Goal: Navigation & Orientation: Go to known website

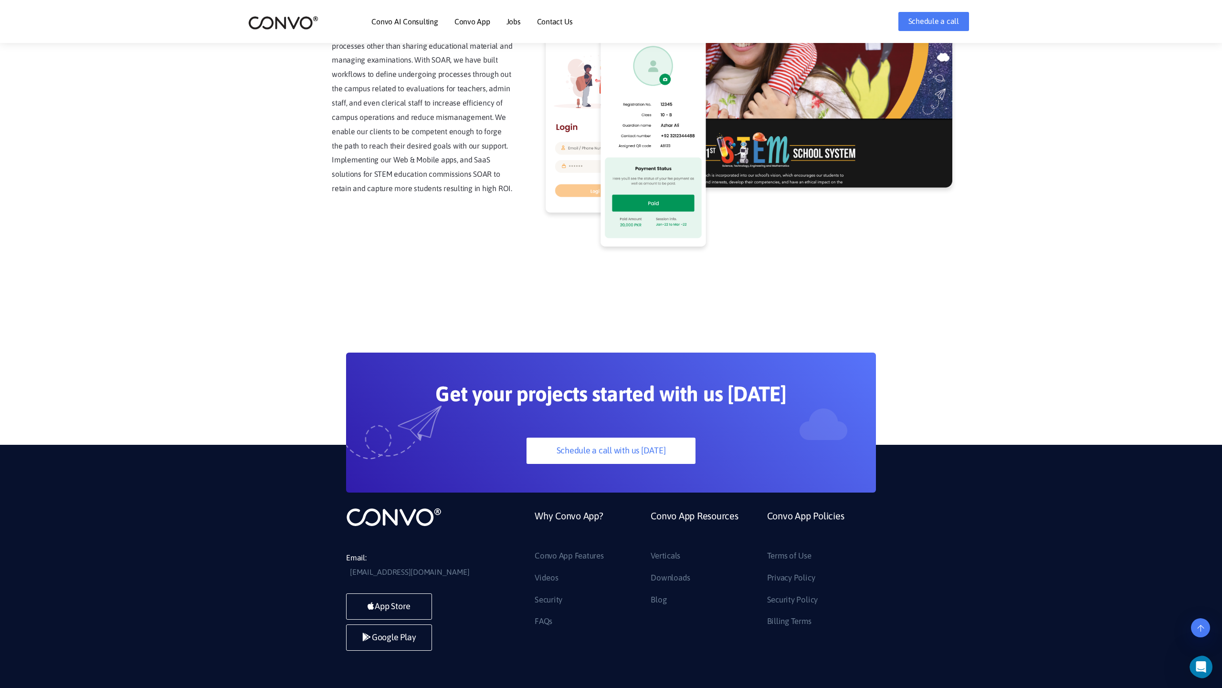
scroll to position [2431, 0]
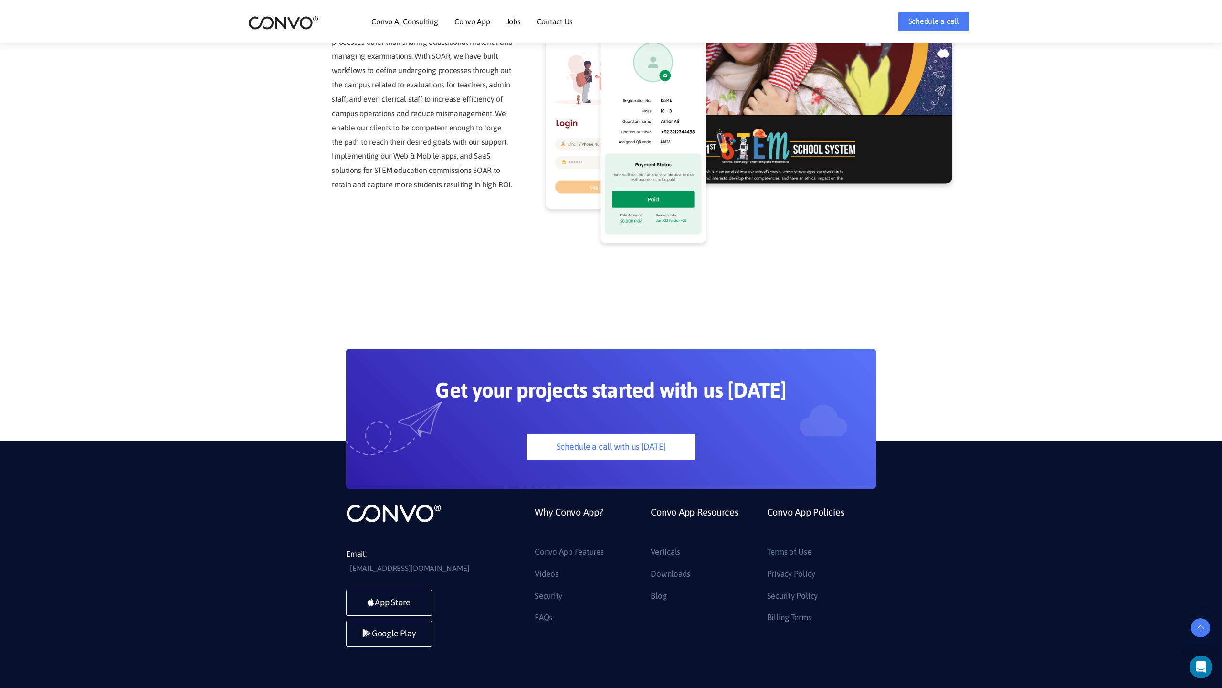
scroll to position [2431, 0]
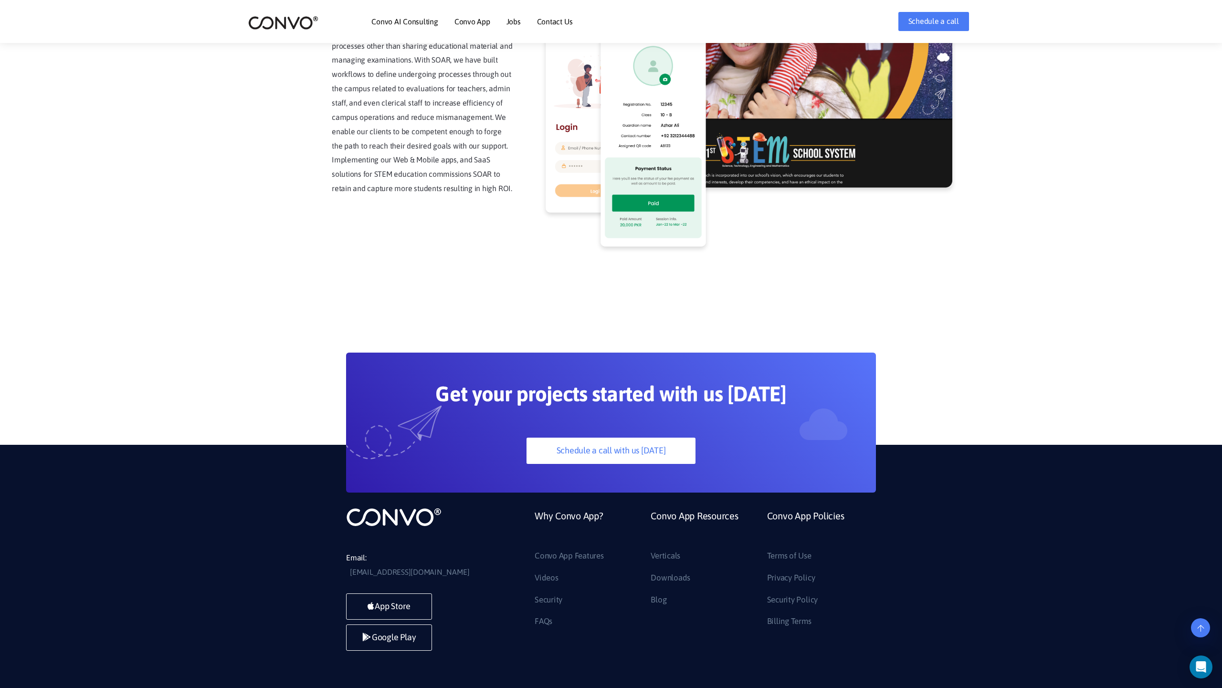
scroll to position [2431, 0]
